Goal: Find specific page/section: Find specific page/section

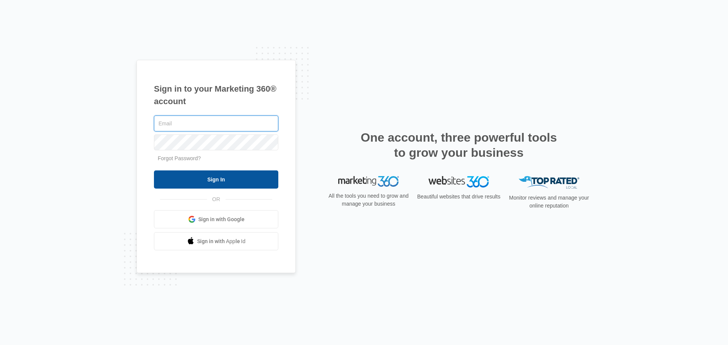
type input "[PERSON_NAME][EMAIL_ADDRESS][PERSON_NAME][DOMAIN_NAME]"
click at [210, 174] on input "Sign In" at bounding box center [216, 180] width 124 height 18
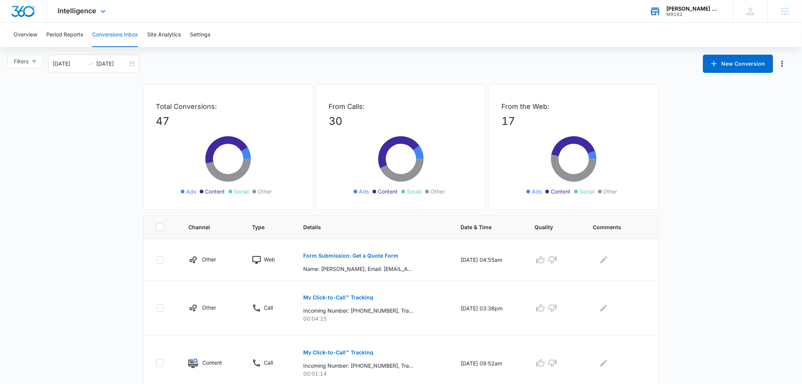
click at [680, 13] on div "M9182" at bounding box center [694, 14] width 55 height 5
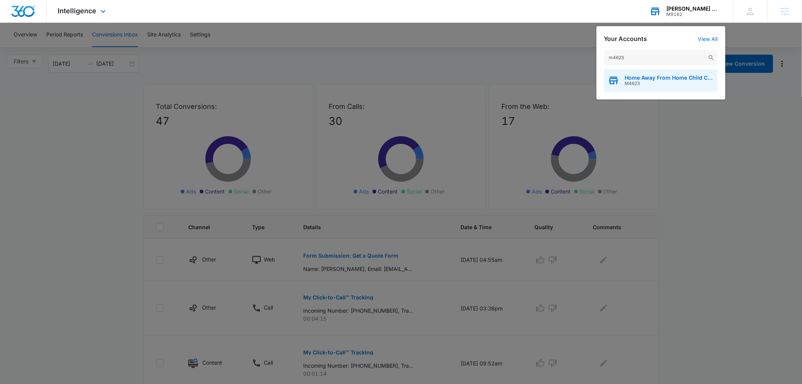
type input "m4623"
click at [658, 80] on span "Home Away From Home Child Care Learning Center" at bounding box center [669, 78] width 89 height 6
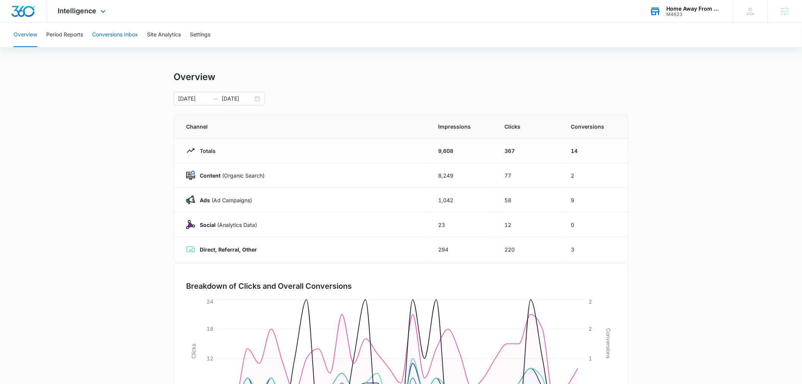
click at [125, 35] on button "Conversions Inbox" at bounding box center [115, 35] width 46 height 24
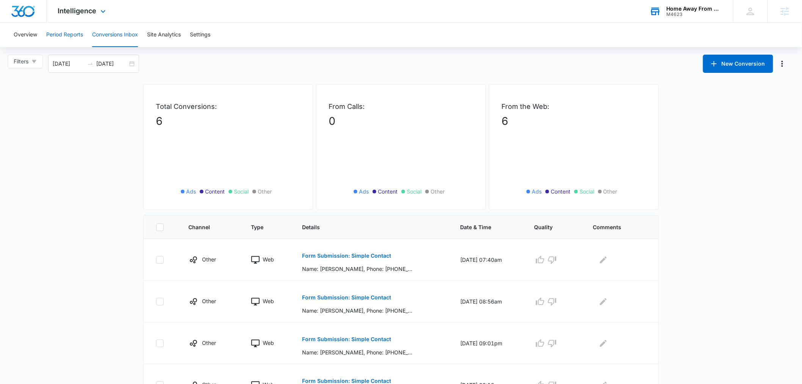
click at [50, 37] on button "Period Reports" at bounding box center [64, 35] width 37 height 24
